Goal: Register for event/course

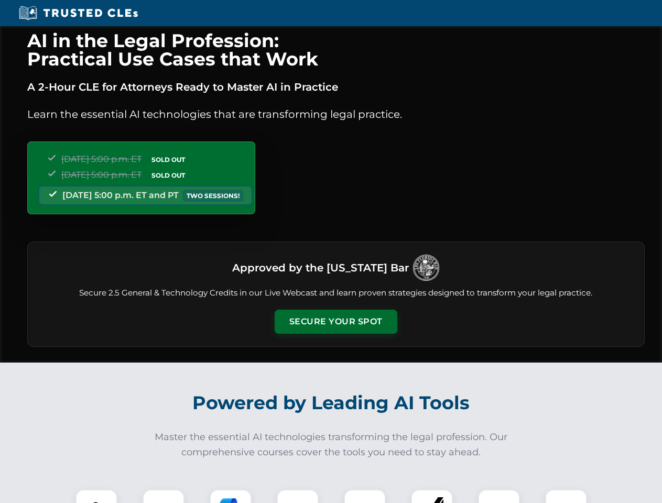
click at [336, 322] on button "Secure Your Spot" at bounding box center [336, 322] width 123 height 24
click at [96, 497] on img at bounding box center [96, 511] width 30 height 30
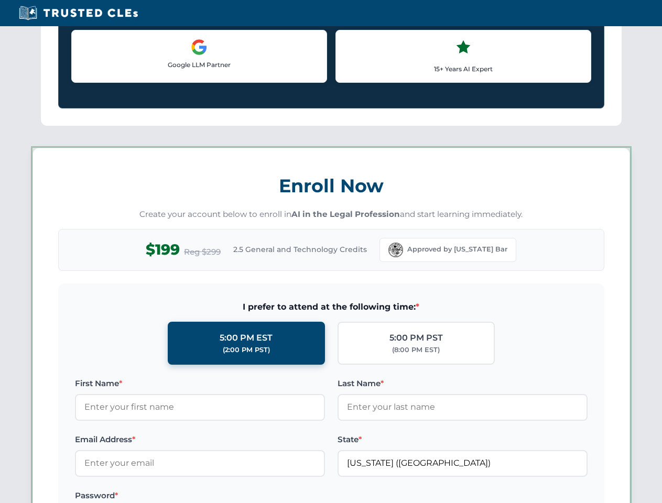
click at [231, 497] on label "Password *" at bounding box center [200, 496] width 250 height 13
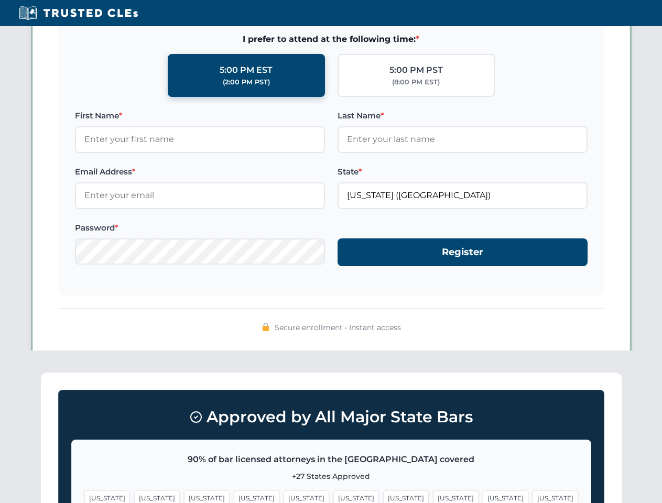
click at [483, 497] on span "[US_STATE]" at bounding box center [506, 498] width 46 height 15
